Goal: Task Accomplishment & Management: Complete application form

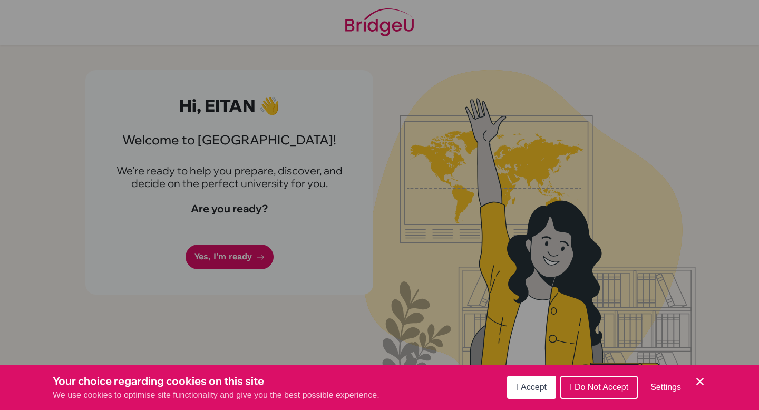
click at [542, 388] on span "I Accept" at bounding box center [531, 386] width 30 height 9
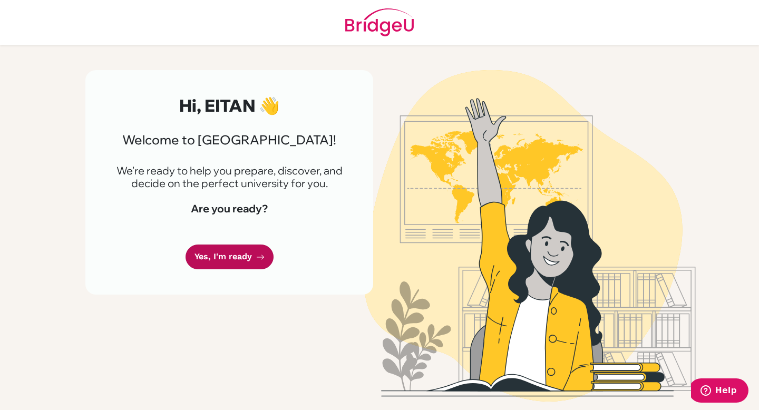
click at [238, 262] on link "Yes, I'm ready" at bounding box center [229, 256] width 88 height 25
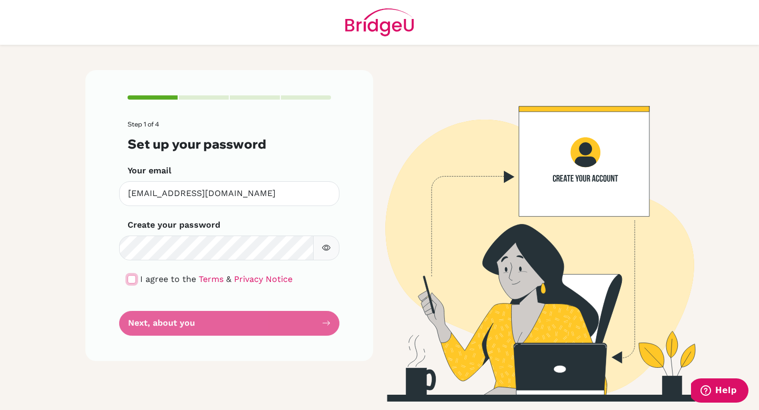
click at [135, 278] on input "checkbox" at bounding box center [131, 279] width 8 height 8
checkbox input "true"
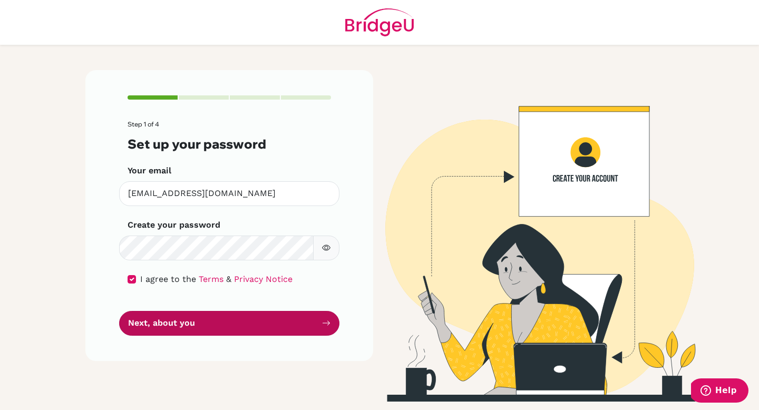
click at [164, 328] on button "Next, about you" at bounding box center [229, 323] width 220 height 25
